Goal: Complete application form

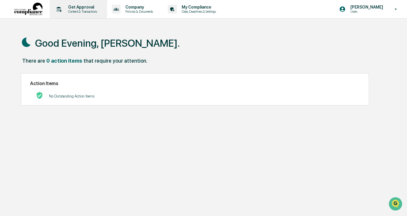
click at [87, 9] on p "Get Approval" at bounding box center [81, 7] width 37 height 5
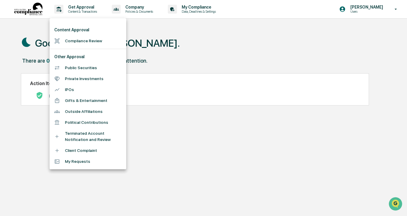
click at [82, 40] on li "Compliance Review" at bounding box center [88, 40] width 77 height 11
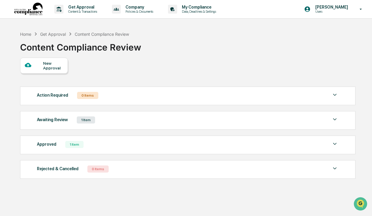
click at [44, 64] on div "New Approval" at bounding box center [53, 65] width 20 height 9
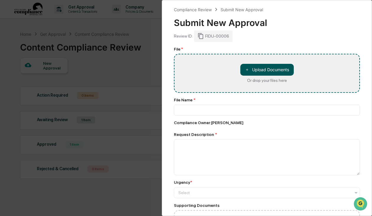
type input "**********"
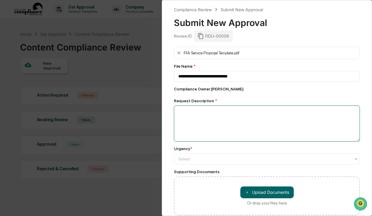
click at [236, 127] on textarea at bounding box center [267, 123] width 186 height 36
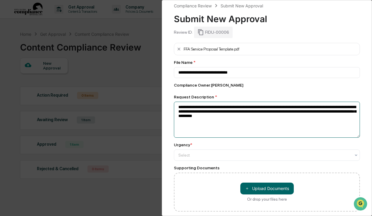
scroll to position [26, 0]
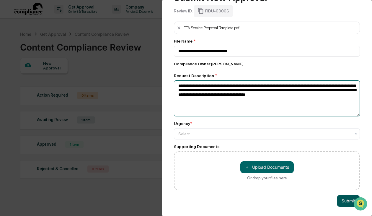
type textarea "**********"
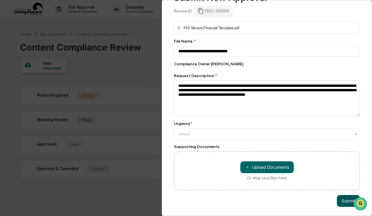
click at [348, 204] on button "Submit" at bounding box center [348, 201] width 23 height 12
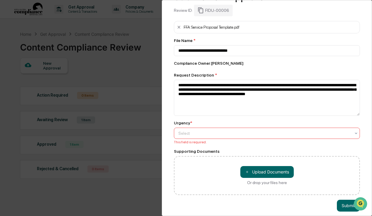
click at [262, 135] on div at bounding box center [264, 133] width 172 height 6
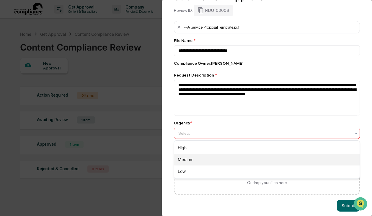
click at [243, 164] on div "Medium" at bounding box center [266, 159] width 185 height 12
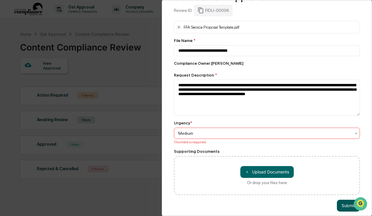
click at [343, 208] on button "Submit" at bounding box center [348, 205] width 23 height 12
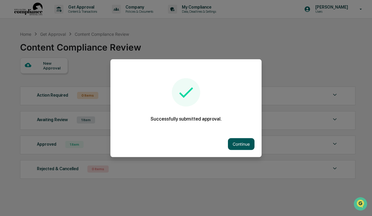
click at [240, 144] on button "Continue" at bounding box center [241, 144] width 27 height 12
